Goal: Navigation & Orientation: Find specific page/section

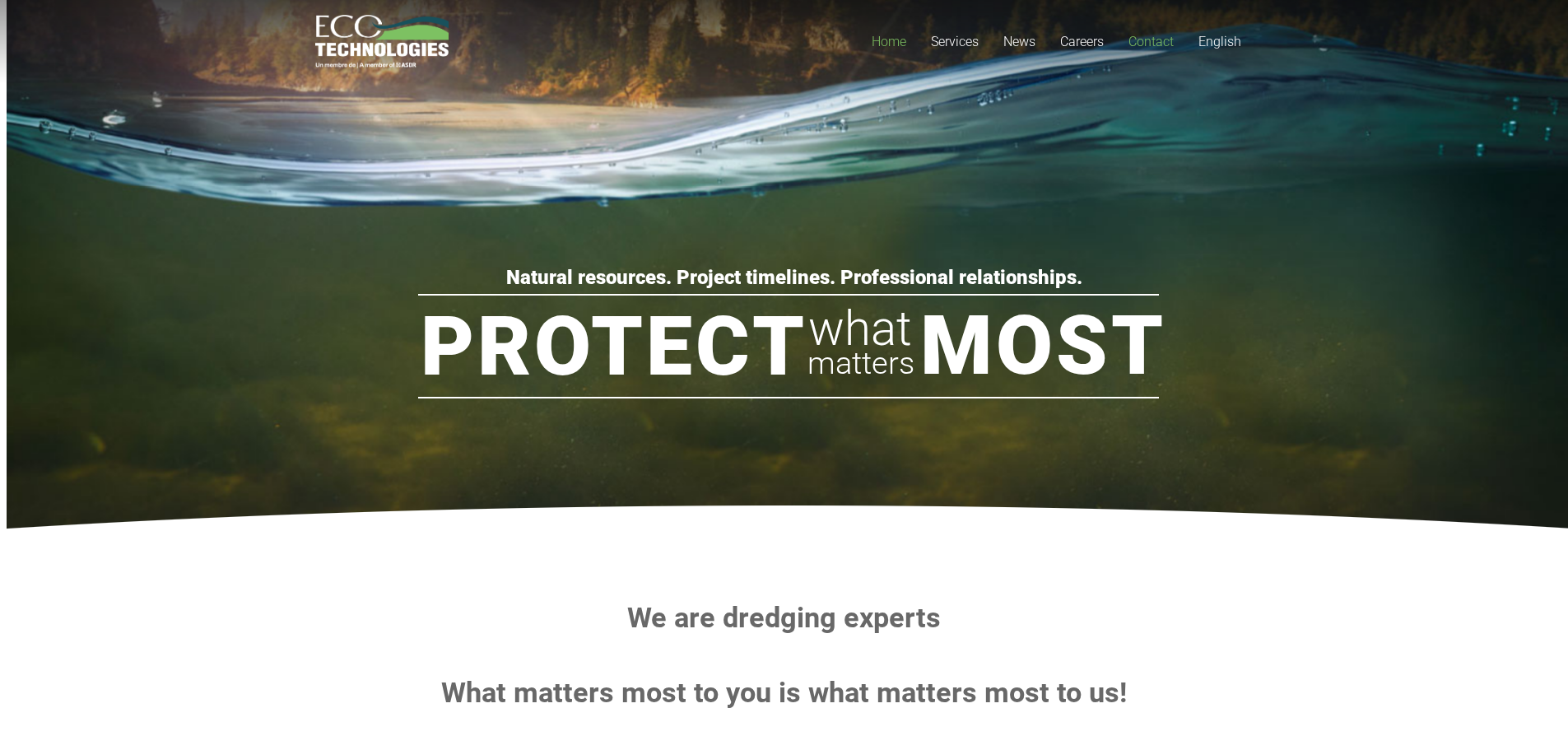
click at [1161, 49] on link "Contact" at bounding box center [1150, 41] width 70 height 83
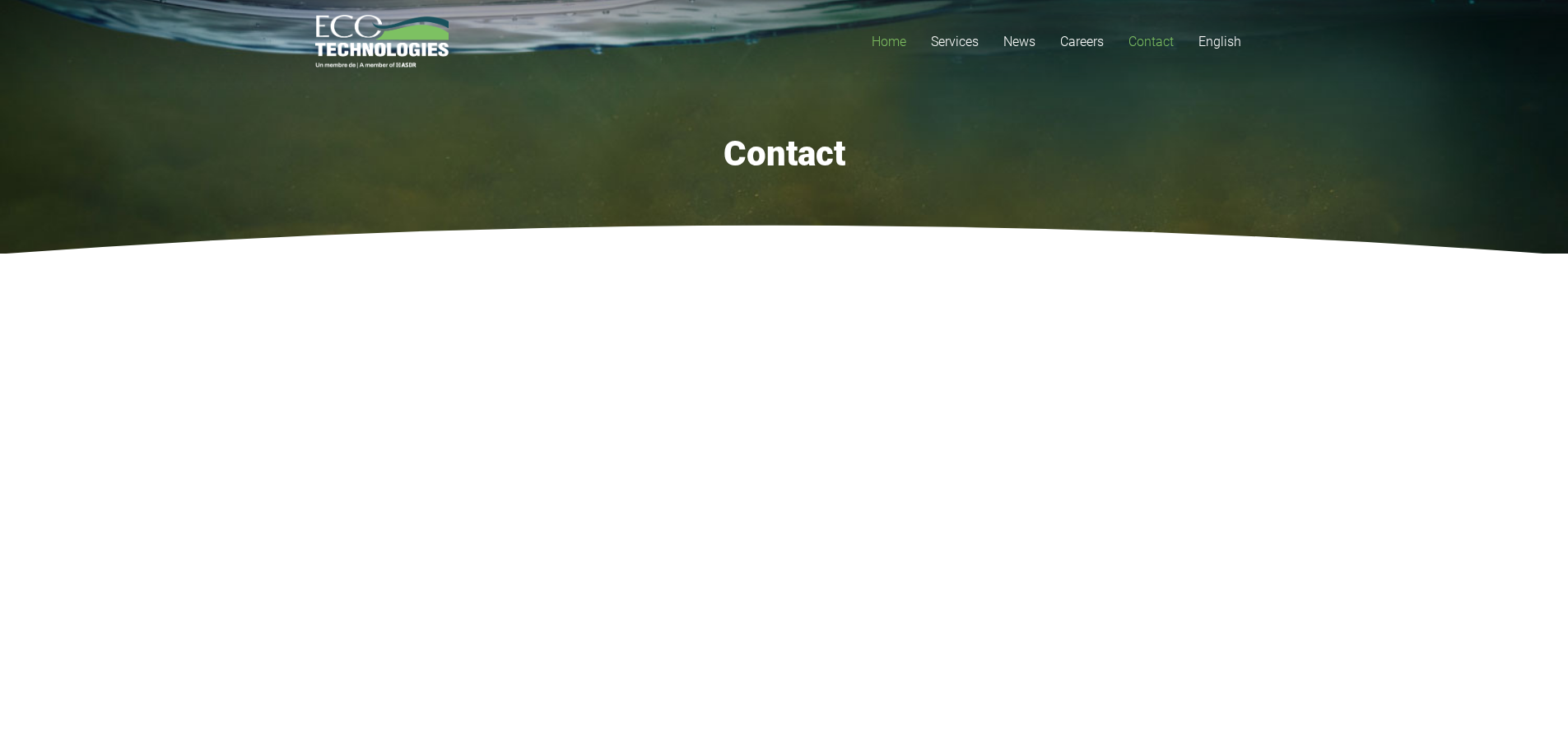
click at [891, 46] on span "Home" at bounding box center [889, 41] width 34 height 15
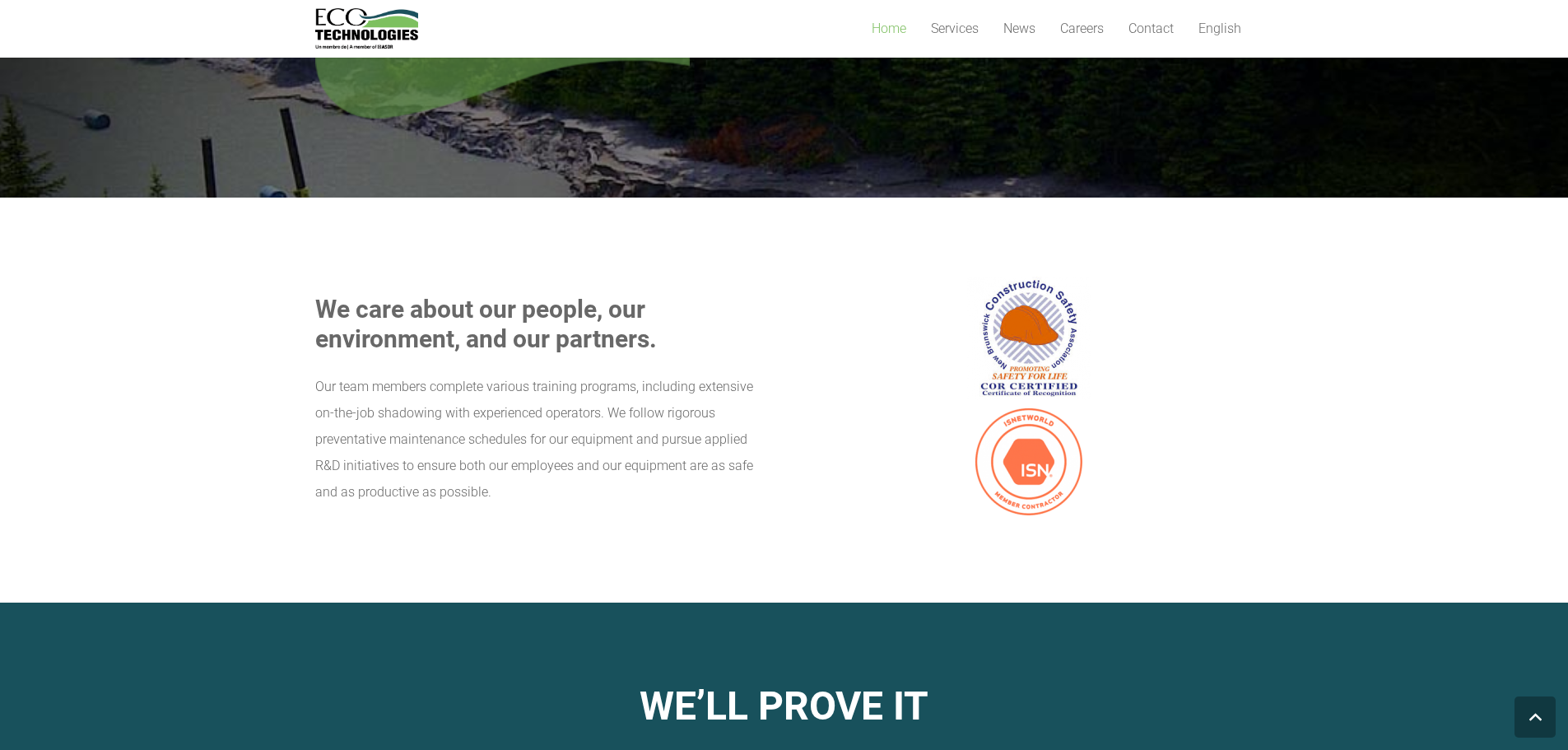
scroll to position [1263, 0]
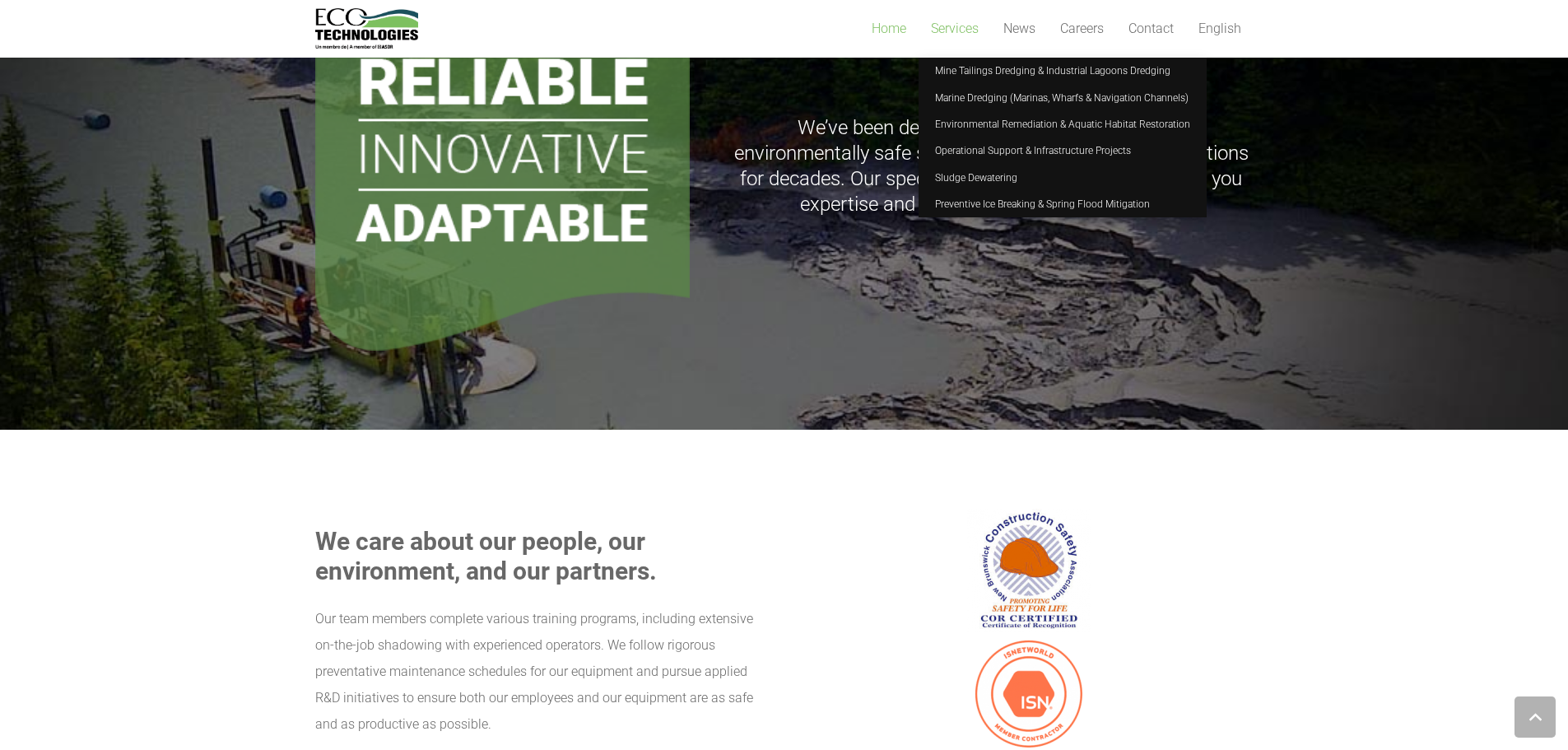
click at [951, 25] on span "Services" at bounding box center [955, 28] width 48 height 15
click at [999, 74] on span "Mine Tailings Dredging & Industrial Lagoons Dredging" at bounding box center [1052, 71] width 236 height 11
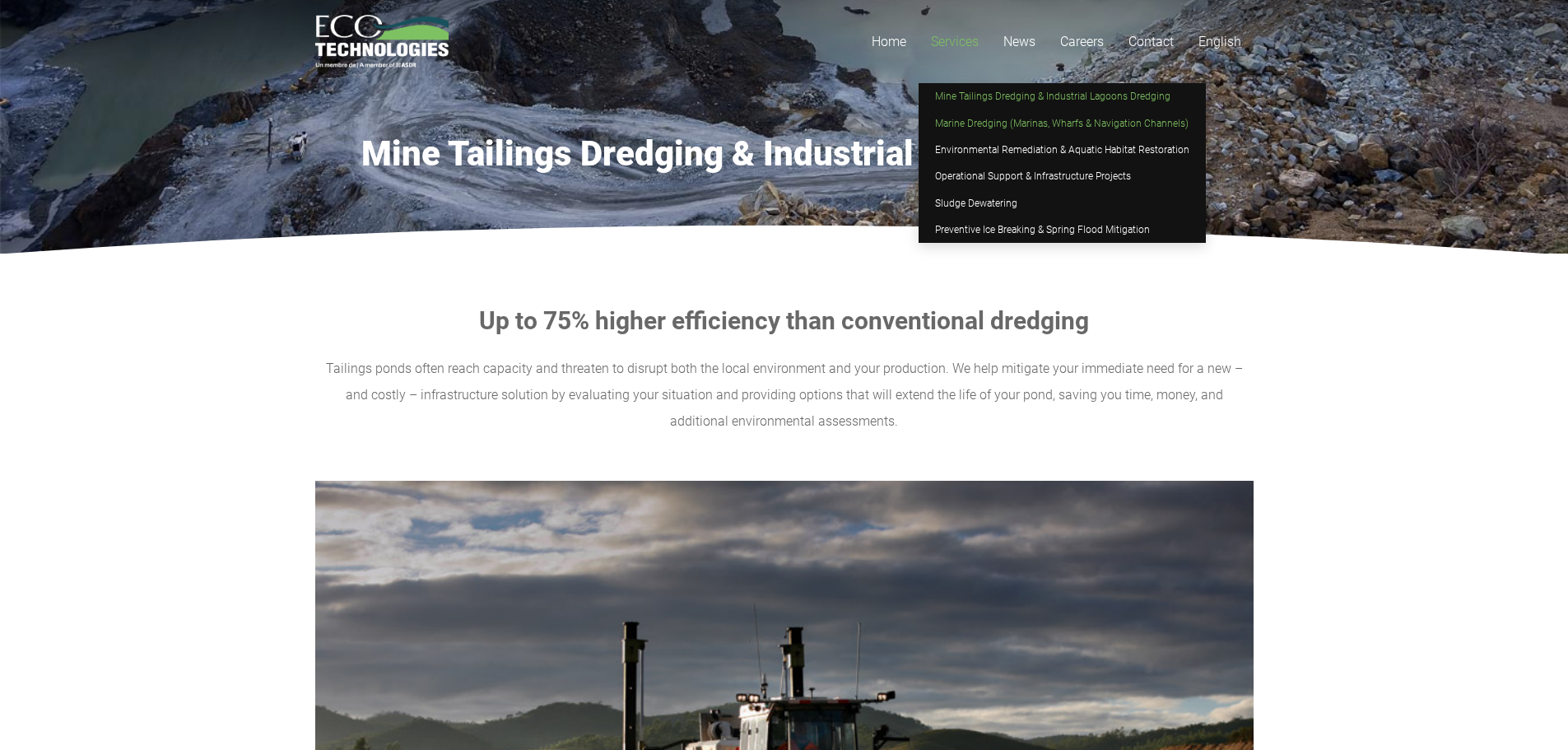
click at [959, 121] on span "Marine Dredging (Marinas, Wharfs & Navigation Channels)" at bounding box center [1061, 123] width 254 height 11
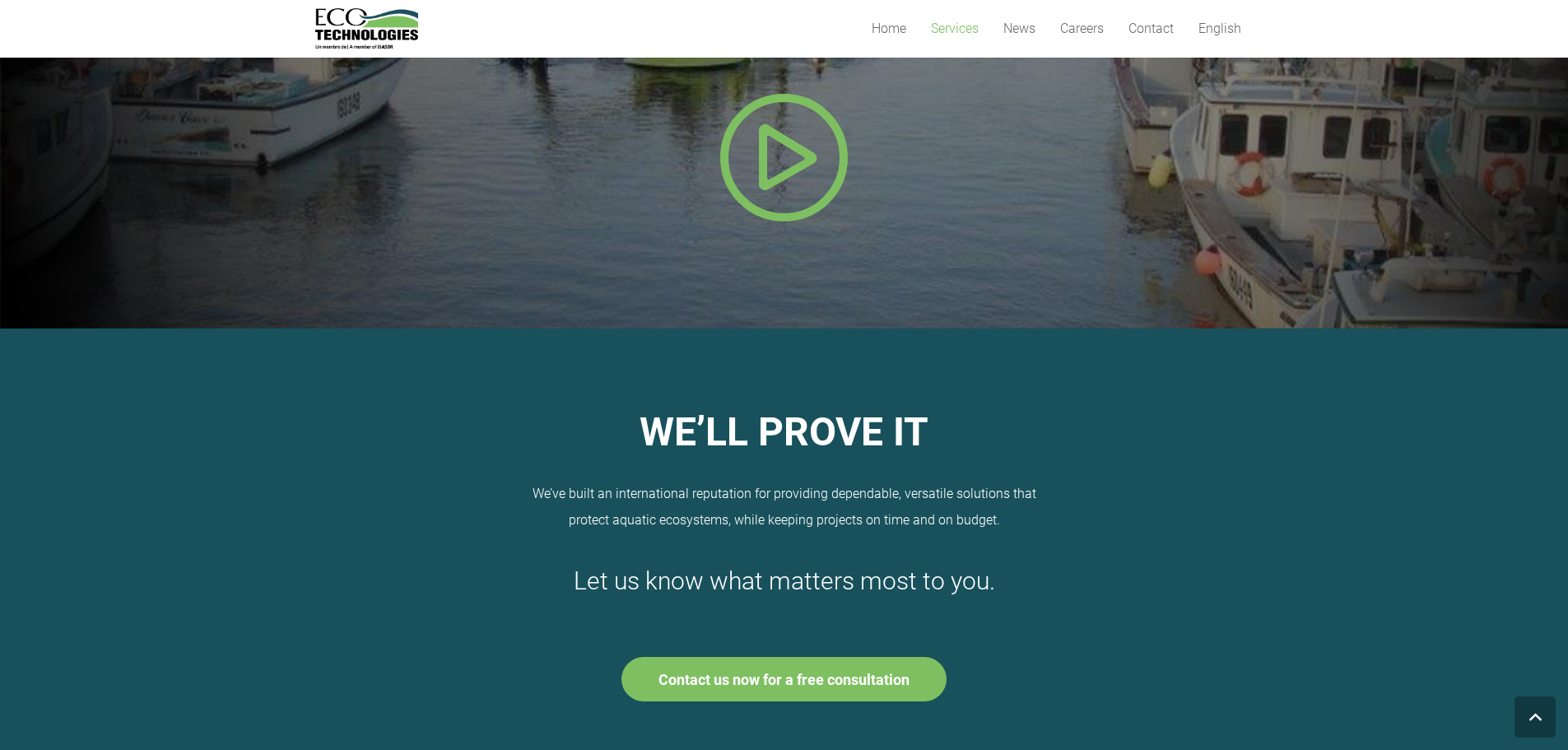
scroll to position [823, 0]
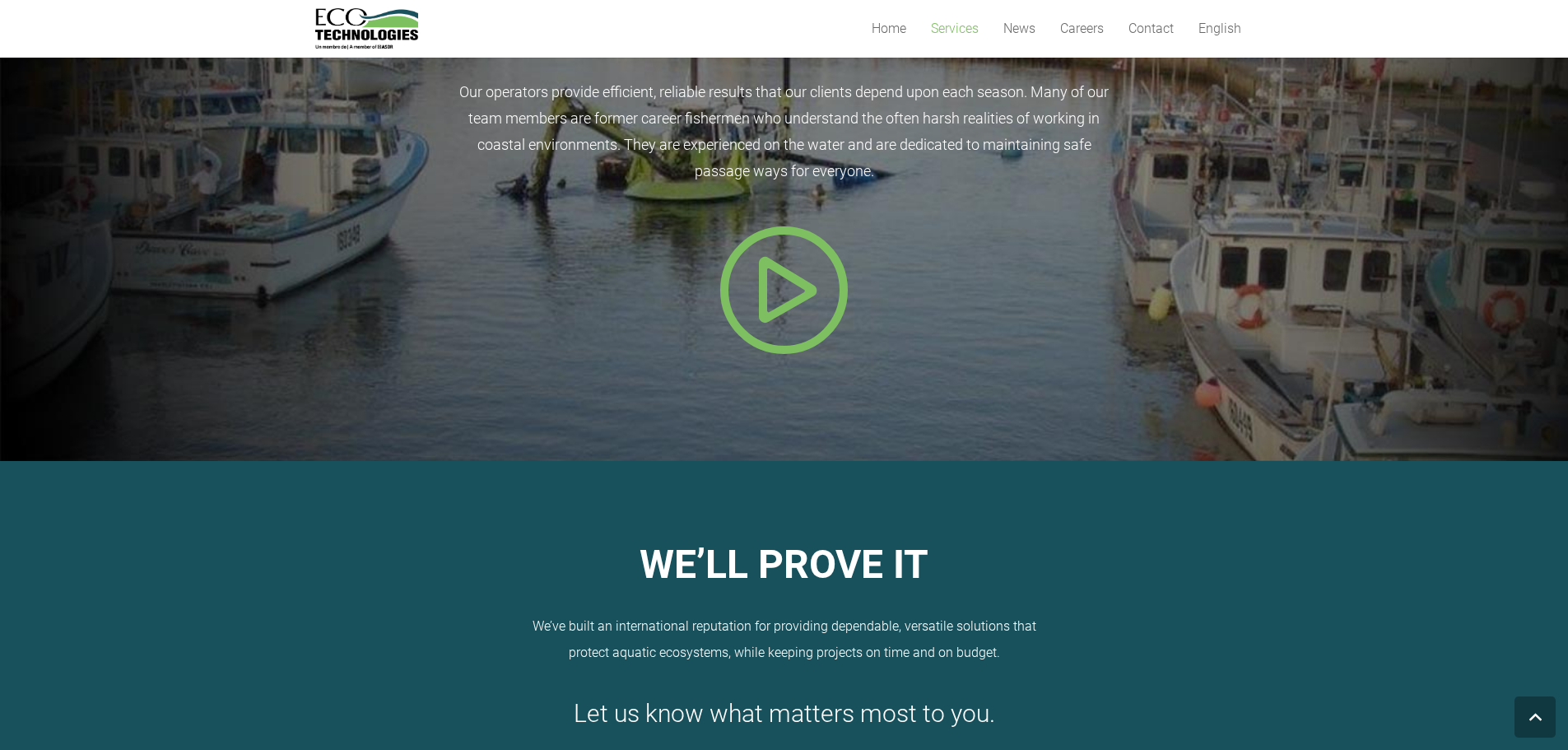
click at [756, 267] on icon "Popup" at bounding box center [784, 289] width 132 height 132
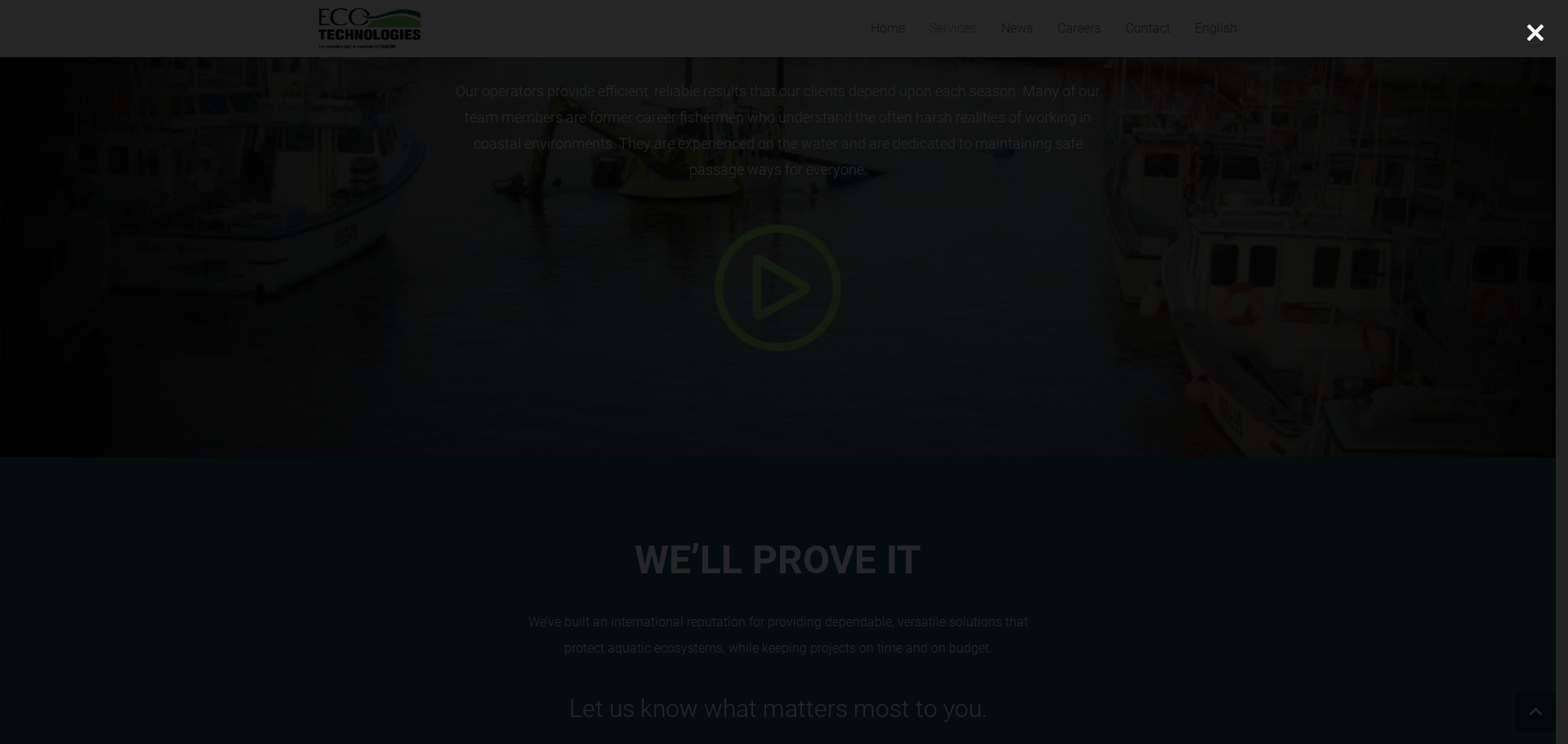
click at [1543, 20] on div at bounding box center [1535, 32] width 66 height 66
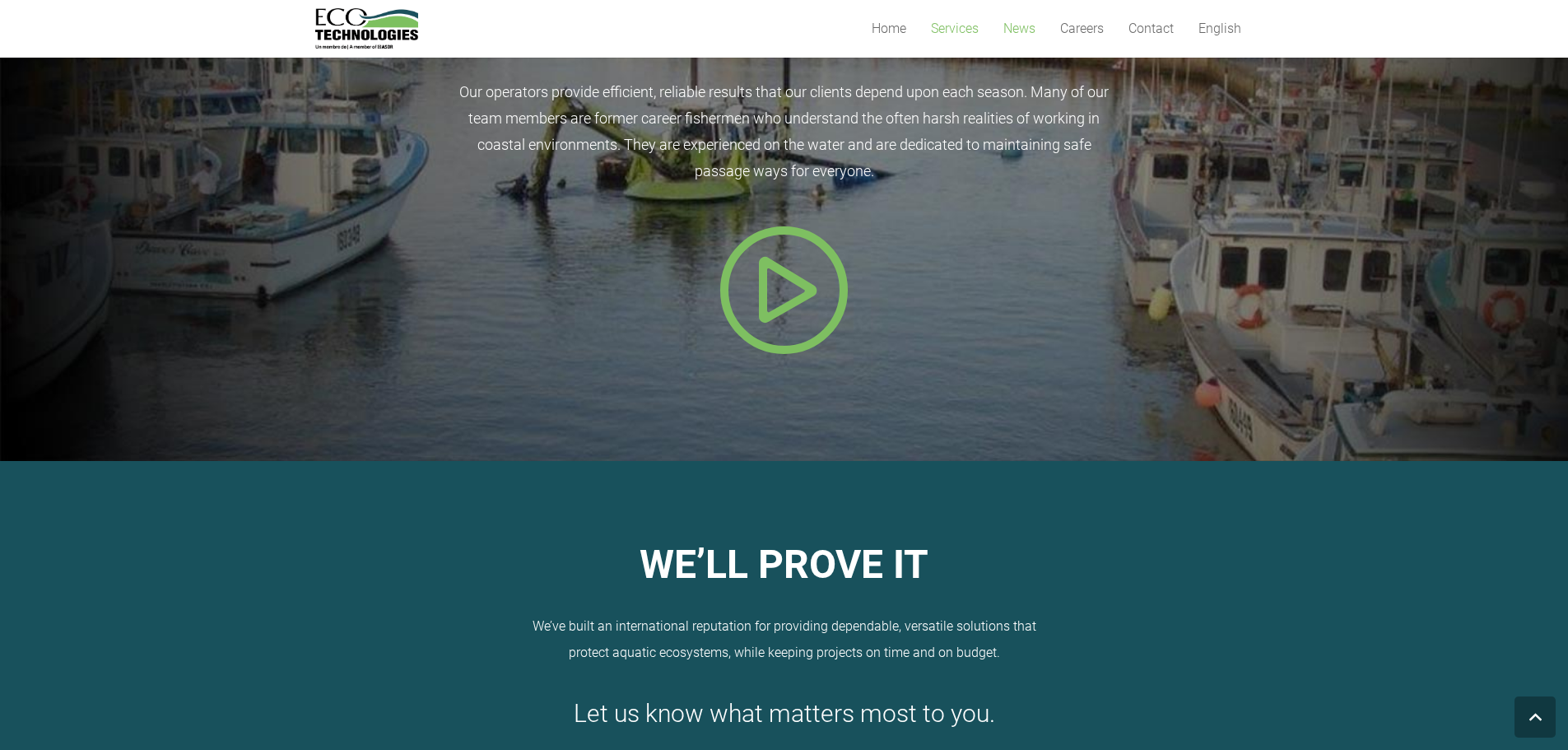
click at [1009, 33] on span "News" at bounding box center [1019, 28] width 32 height 15
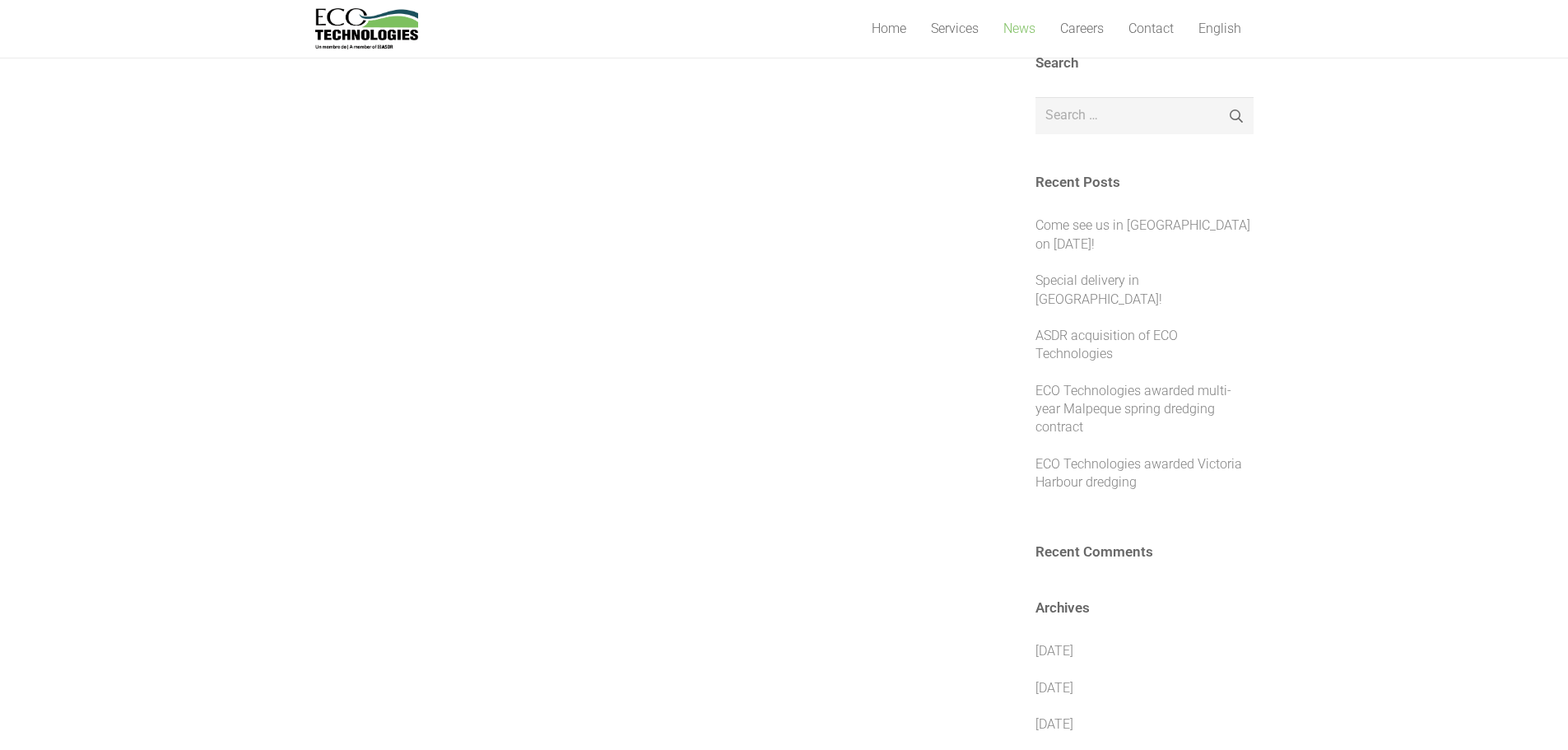
scroll to position [247, 0]
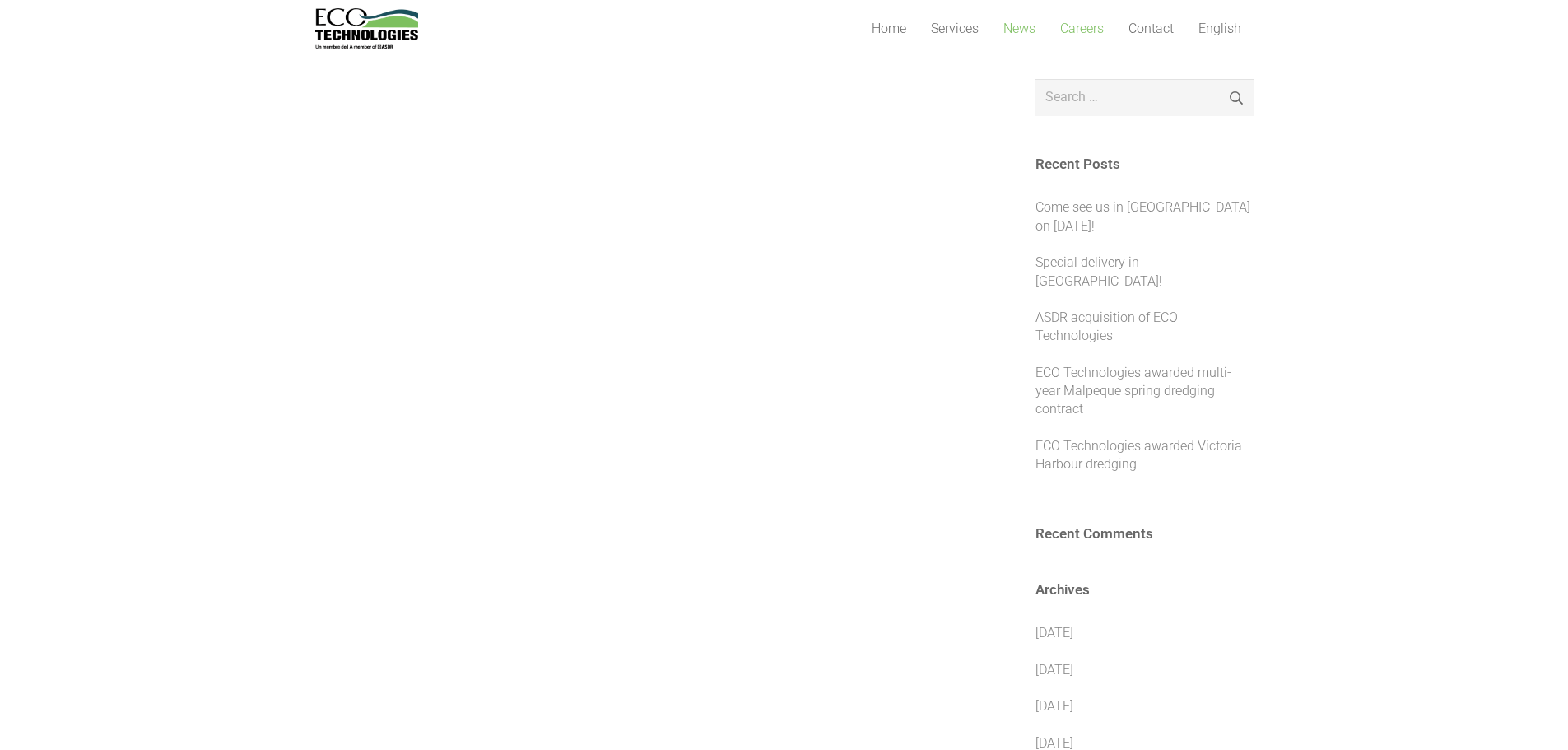
click at [1075, 34] on span "Careers" at bounding box center [1081, 28] width 44 height 15
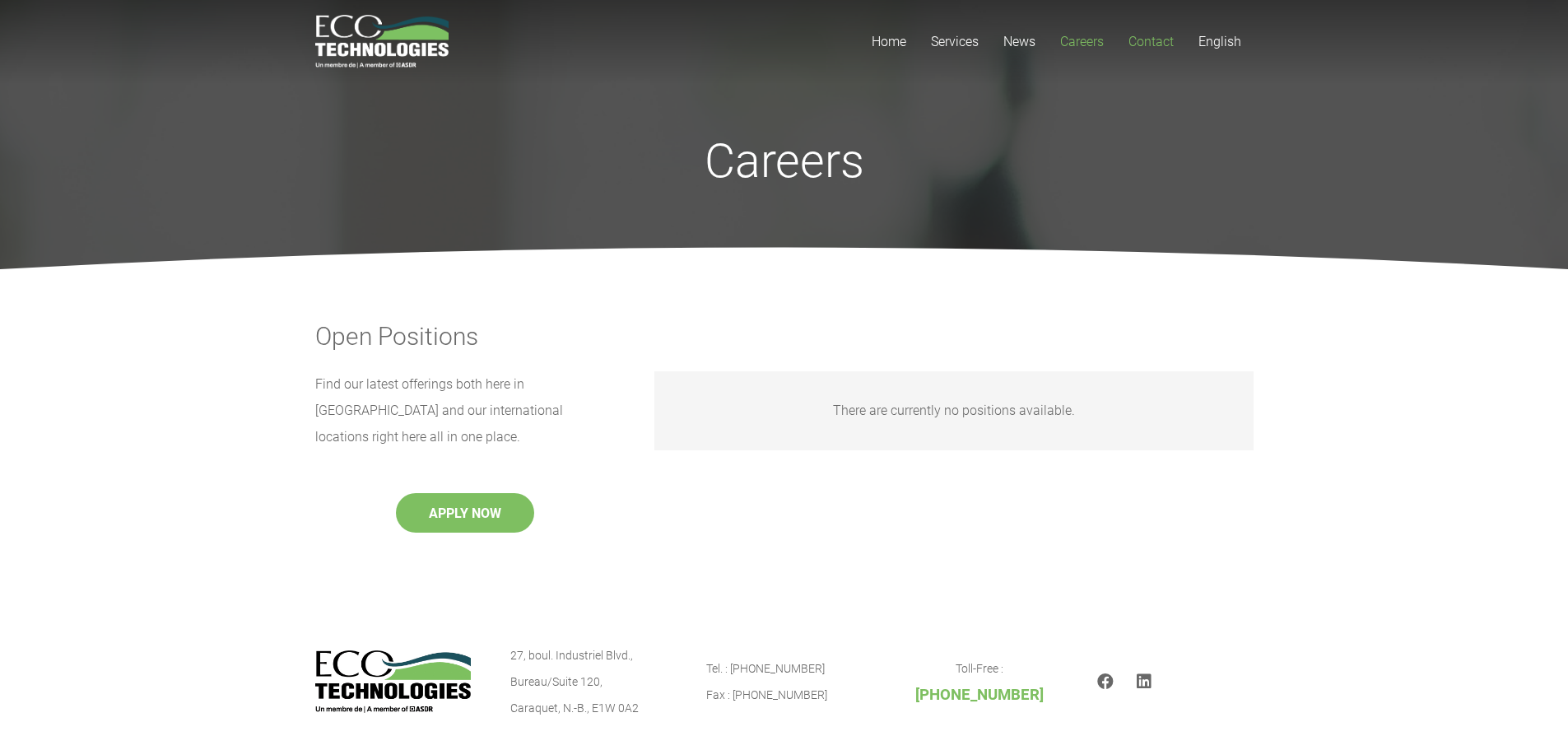
click at [1163, 36] on span "Contact" at bounding box center [1150, 41] width 46 height 15
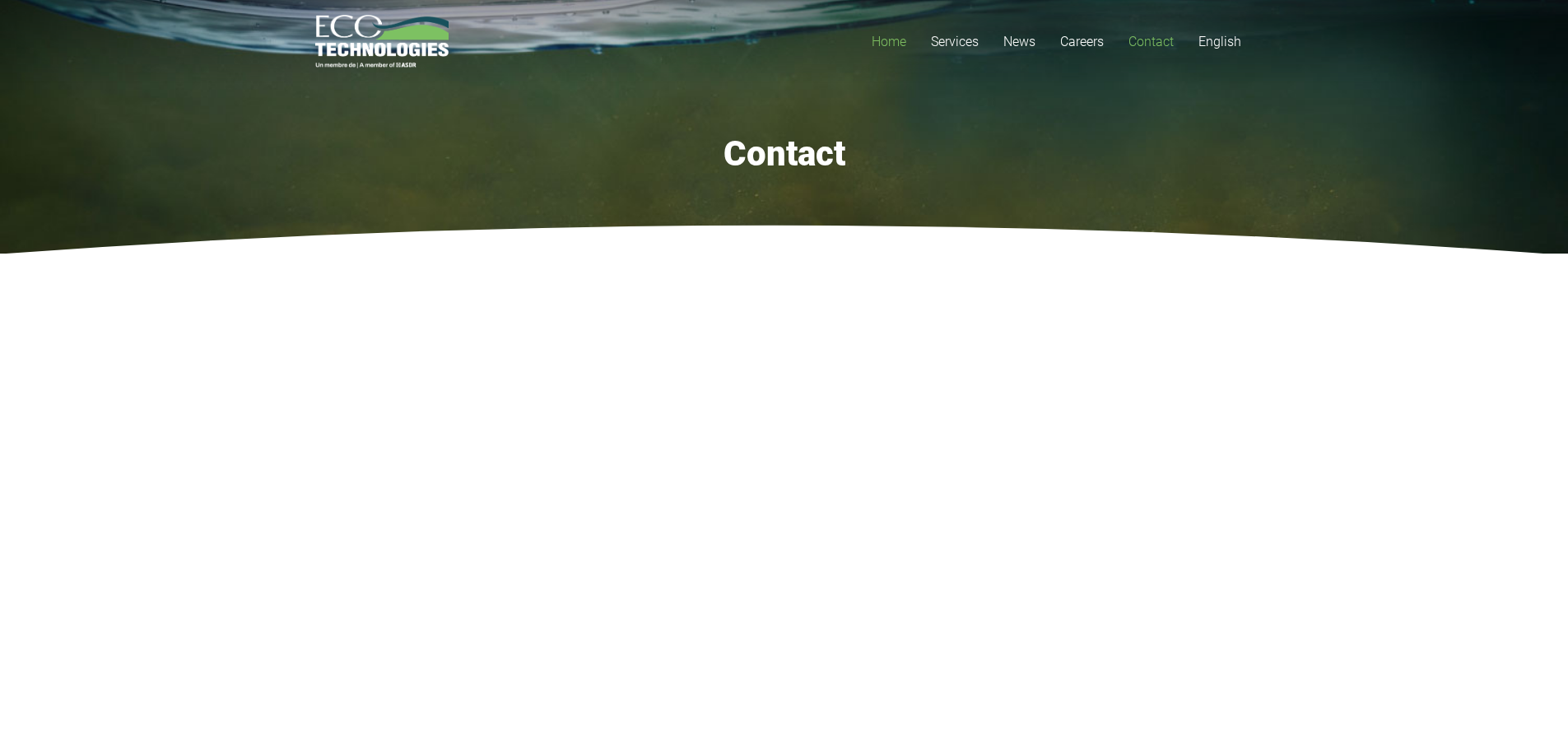
click at [896, 34] on span "Home" at bounding box center [889, 41] width 34 height 15
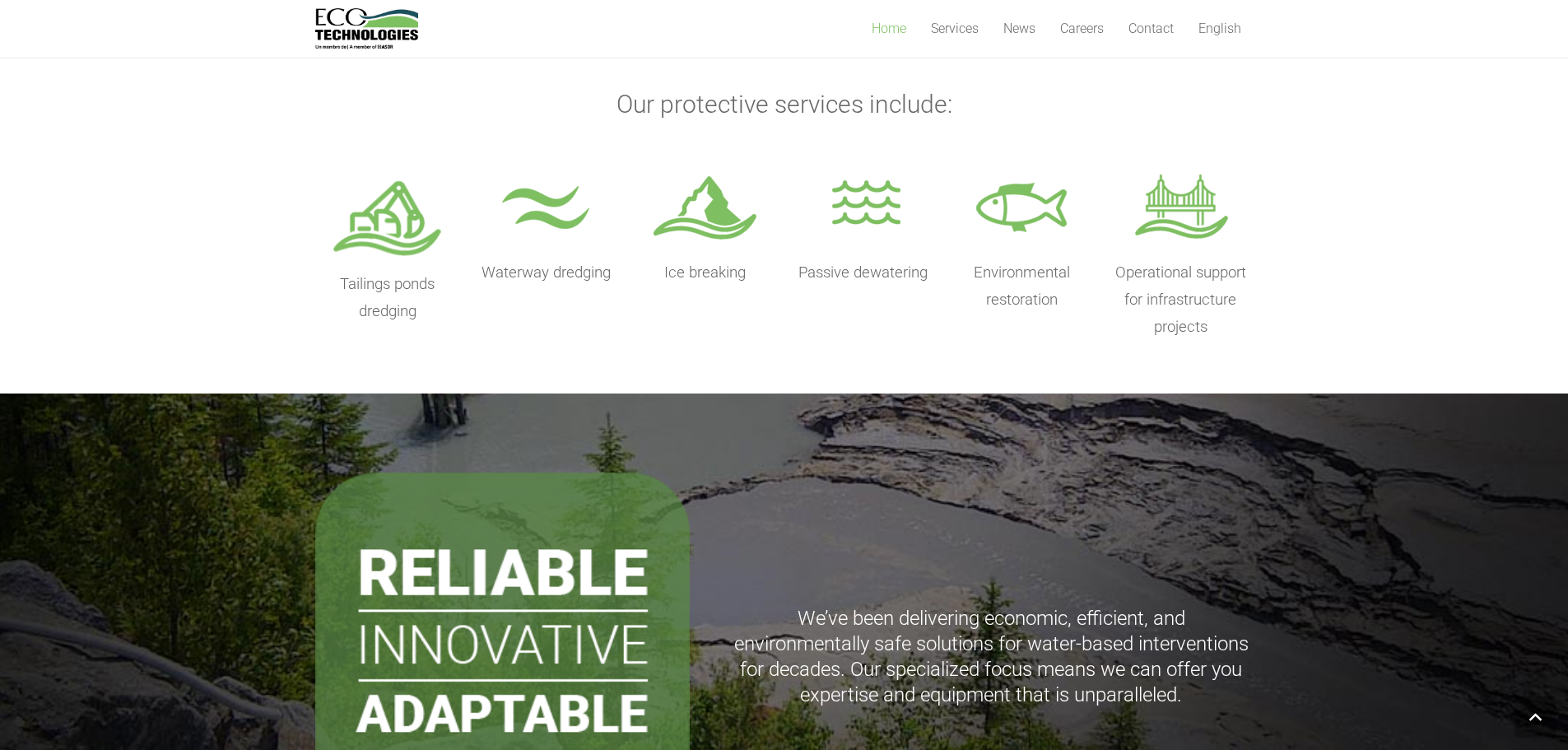
scroll to position [741, 0]
